Goal: Task Accomplishment & Management: Manage account settings

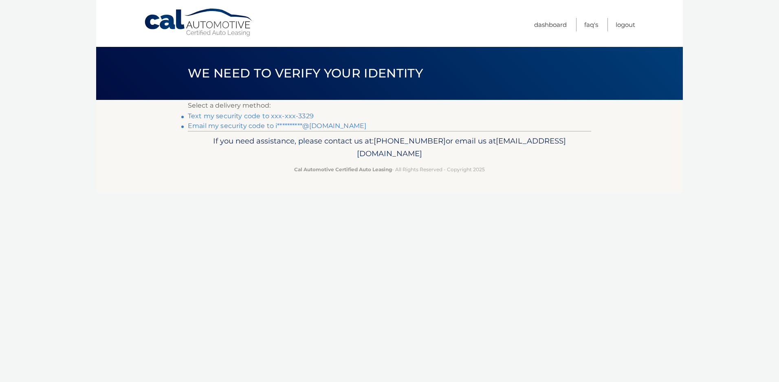
click at [283, 114] on link "Text my security code to xxx-xxx-3329" at bounding box center [251, 116] width 126 height 8
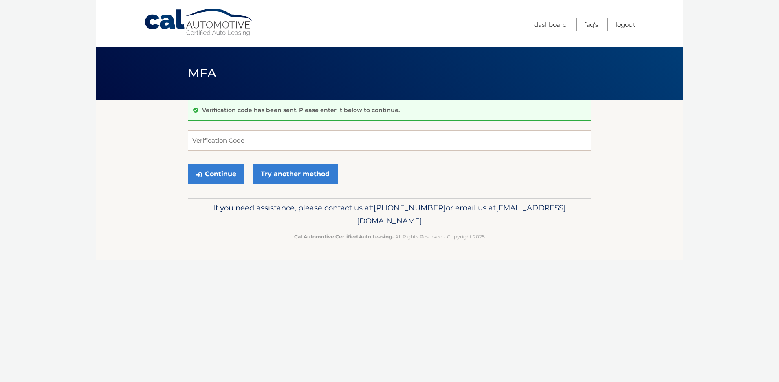
click at [255, 111] on p "Verification code has been sent. Please enter it below to continue." at bounding box center [301, 109] width 198 height 7
click at [232, 140] on input "Verification Code" at bounding box center [390, 140] width 404 height 20
type input "350961"
click at [219, 174] on button "Continue" at bounding box center [216, 174] width 57 height 20
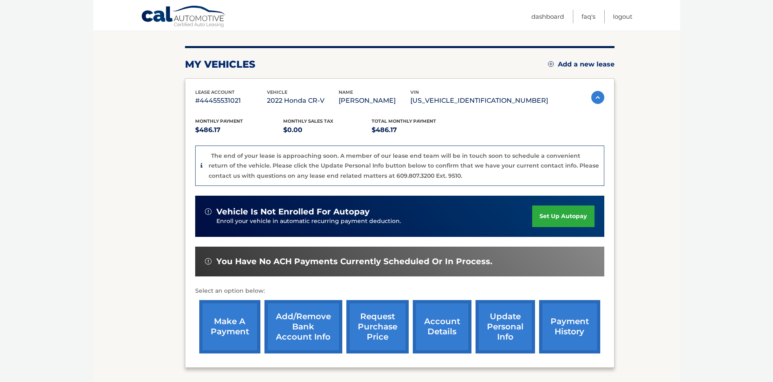
scroll to position [122, 0]
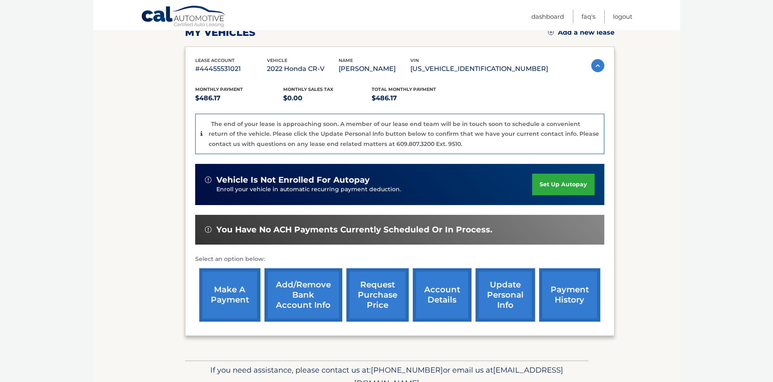
click at [380, 293] on link "request purchase price" at bounding box center [378, 294] width 62 height 53
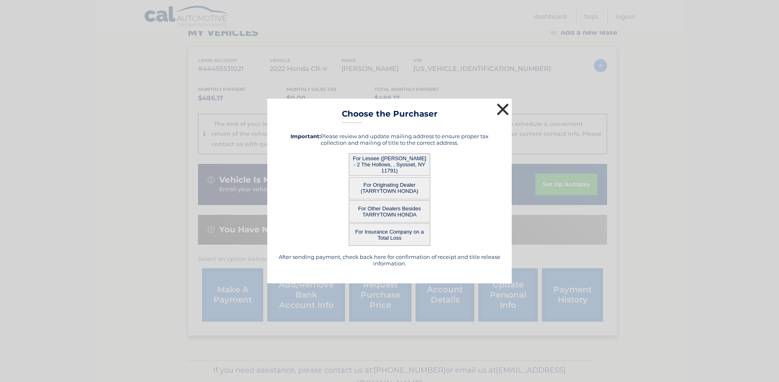
click at [500, 108] on button "×" at bounding box center [503, 109] width 16 height 16
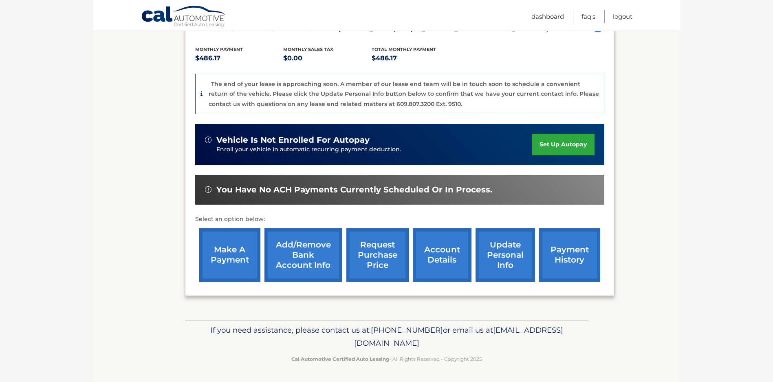
scroll to position [163, 0]
click at [571, 263] on link "payment history" at bounding box center [569, 254] width 61 height 53
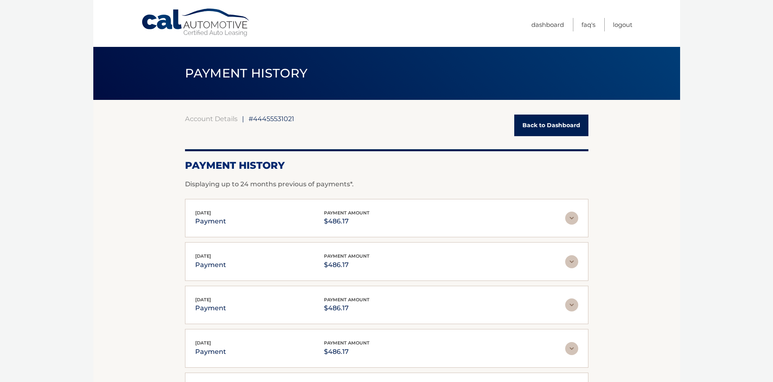
click at [545, 124] on link "Back to Dashboard" at bounding box center [551, 126] width 74 height 22
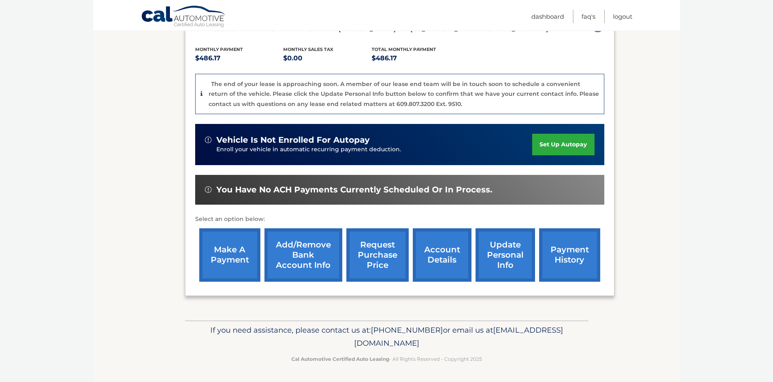
scroll to position [163, 0]
click at [442, 257] on link "account details" at bounding box center [442, 254] width 59 height 53
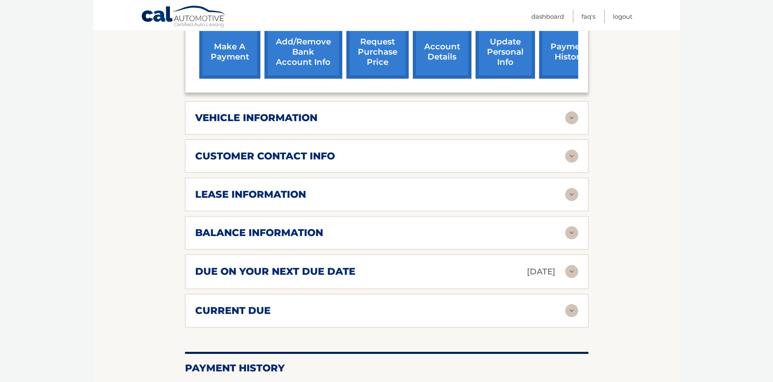
scroll to position [326, 0]
click at [567, 194] on img at bounding box center [571, 194] width 13 height 13
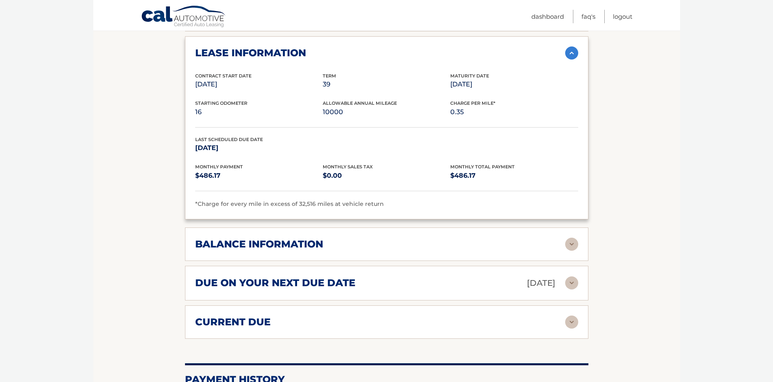
scroll to position [489, 0]
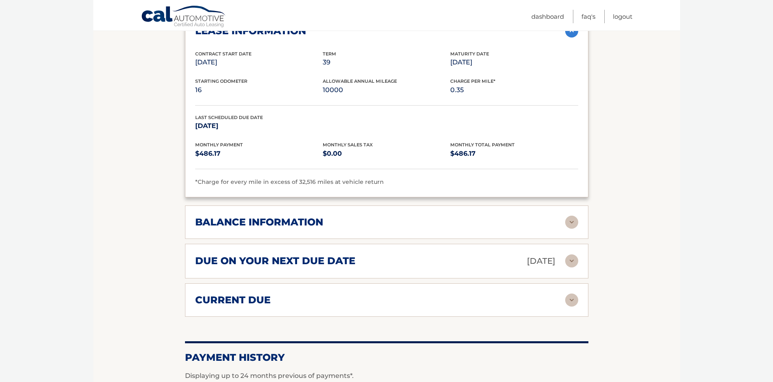
click at [298, 220] on h2 "balance information" at bounding box center [259, 222] width 128 height 12
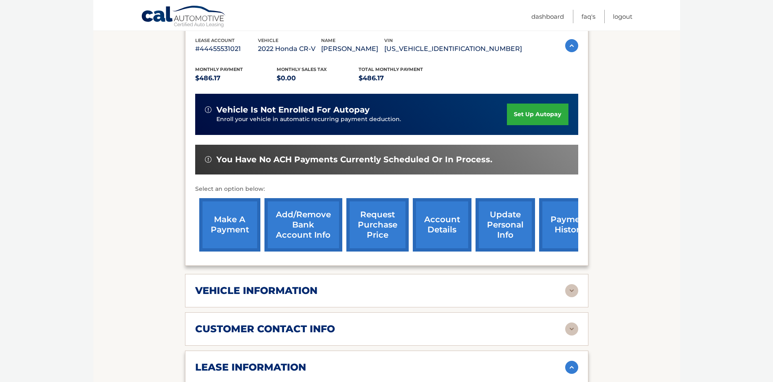
scroll to position [148, 0]
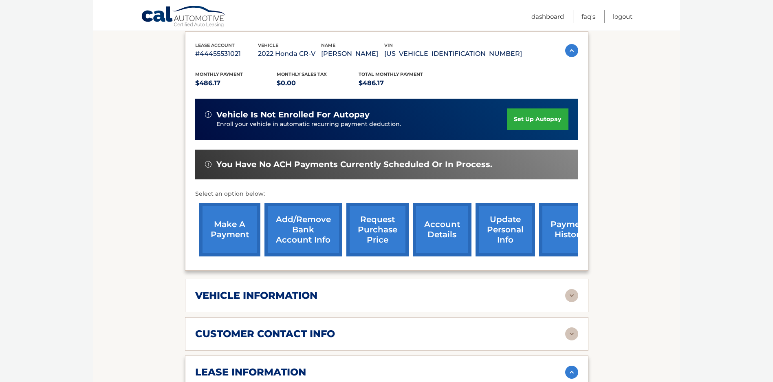
click at [377, 234] on link "request purchase price" at bounding box center [378, 229] width 62 height 53
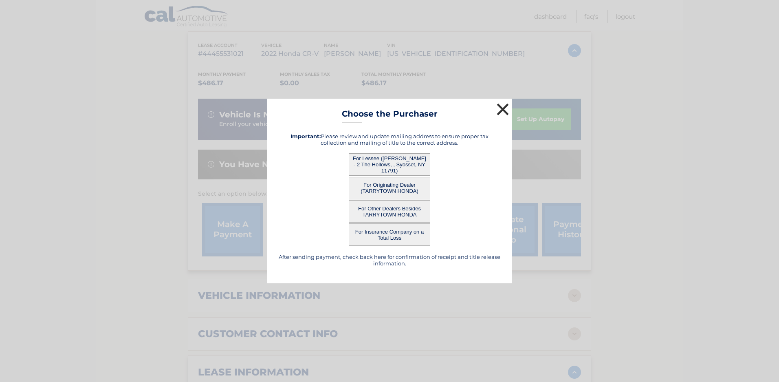
click at [502, 112] on button "×" at bounding box center [503, 109] width 16 height 16
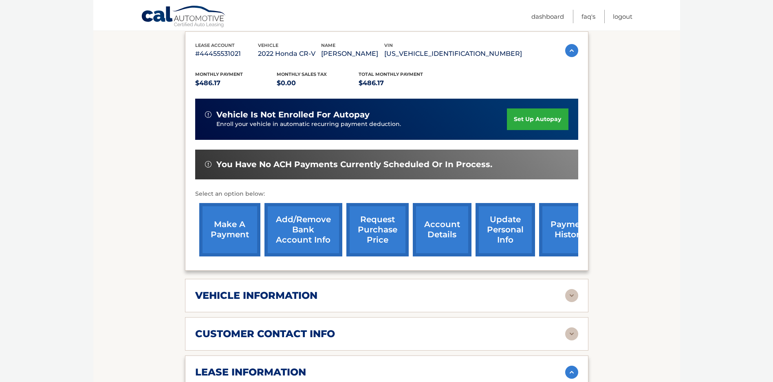
scroll to position [189, 0]
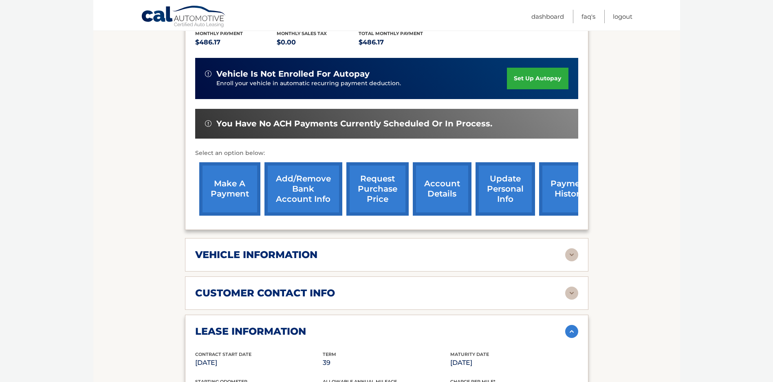
click at [510, 194] on link "update personal info" at bounding box center [506, 188] width 60 height 53
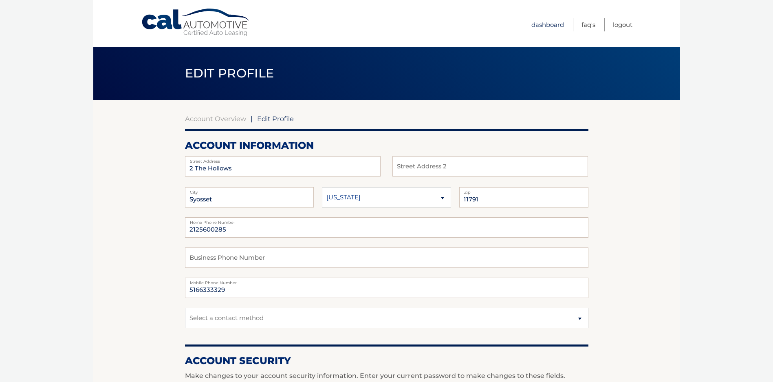
click at [542, 24] on link "Dashboard" at bounding box center [548, 24] width 33 height 13
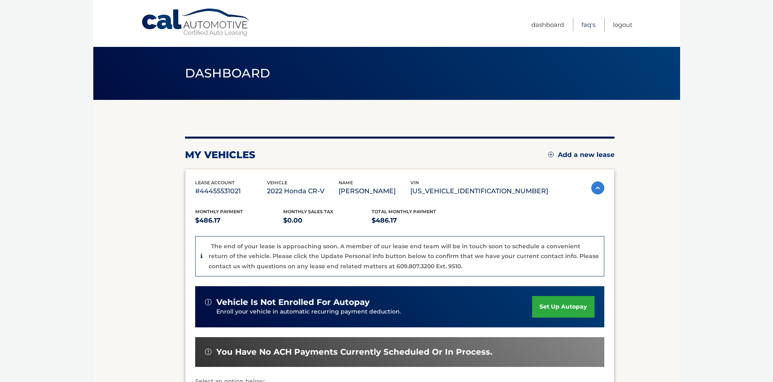
click at [589, 26] on link "FAQ's" at bounding box center [589, 24] width 14 height 13
click at [620, 28] on link "Logout" at bounding box center [623, 24] width 20 height 13
